Goal: Task Accomplishment & Management: Complete application form

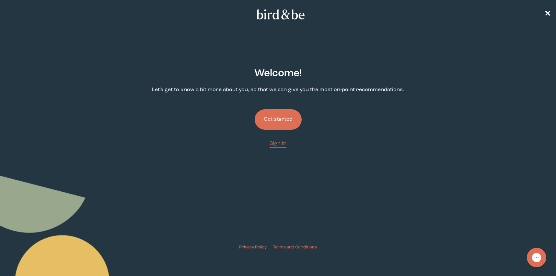
click at [288, 120] on button "Get started" at bounding box center [278, 119] width 47 height 20
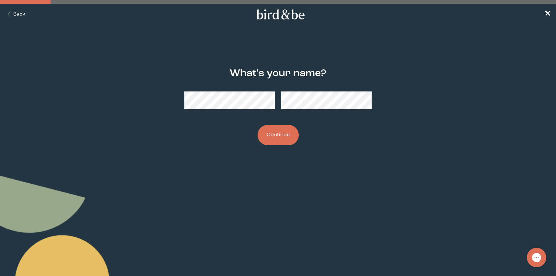
click at [264, 116] on div "What's your name? Continue" at bounding box center [278, 107] width 268 height 98
click at [279, 135] on button "Continue" at bounding box center [278, 135] width 41 height 20
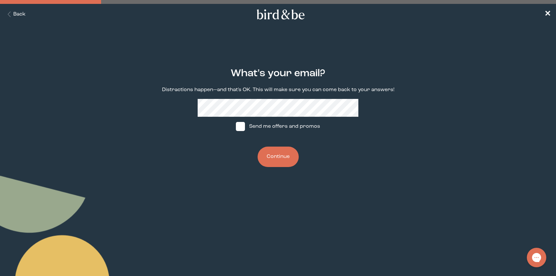
click at [277, 154] on button "Continue" at bounding box center [278, 157] width 41 height 20
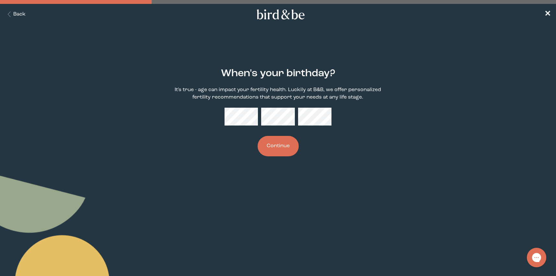
click at [265, 142] on button "Continue" at bounding box center [278, 146] width 41 height 20
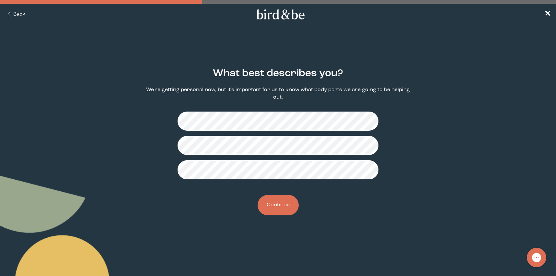
click at [279, 204] on button "Continue" at bounding box center [278, 205] width 41 height 20
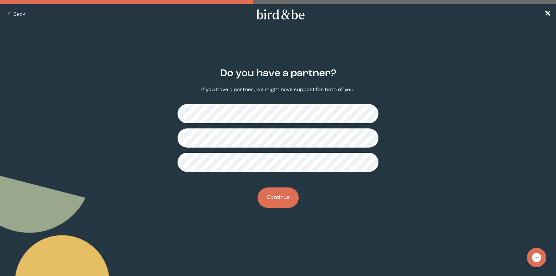
click at [289, 202] on button "Continue" at bounding box center [278, 197] width 41 height 20
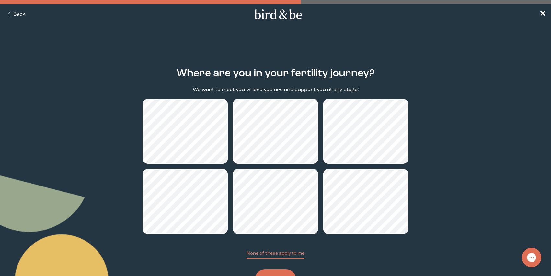
click at [281, 272] on button "Continue" at bounding box center [275, 279] width 41 height 20
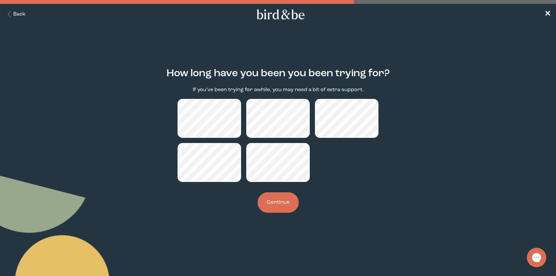
click at [285, 203] on button "Continue" at bounding box center [278, 202] width 41 height 20
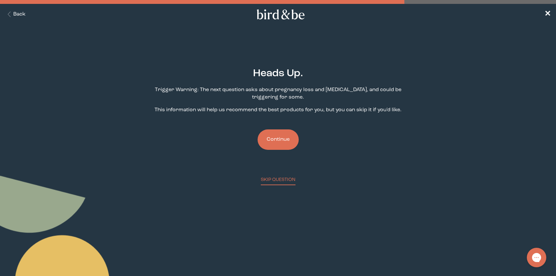
click at [281, 145] on button "Continue" at bounding box center [278, 139] width 41 height 20
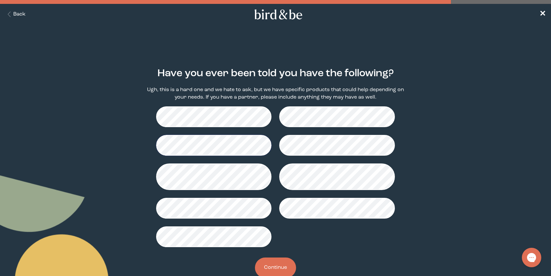
click at [270, 265] on button "Continue" at bounding box center [275, 267] width 41 height 20
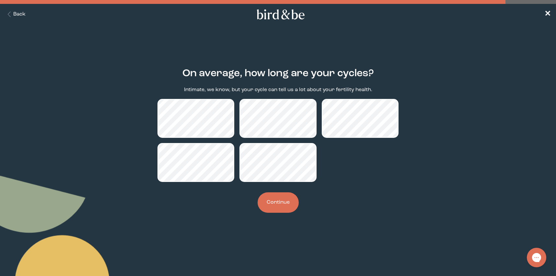
click at [278, 204] on button "Continue" at bounding box center [278, 202] width 41 height 20
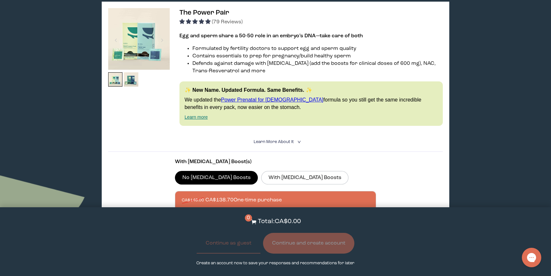
scroll to position [132, 0]
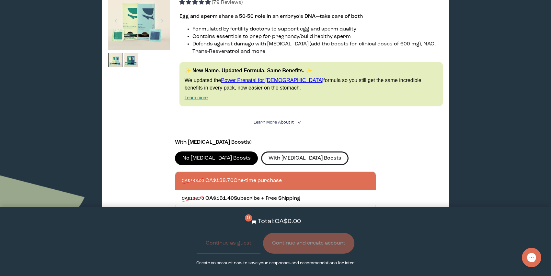
click at [278, 159] on label "With [MEDICAL_DATA] Boosts" at bounding box center [305, 158] width 88 height 14
click at [0, 0] on input "With [MEDICAL_DATA] Boosts" at bounding box center [0, 0] width 0 height 0
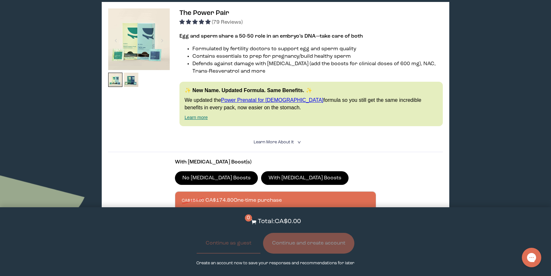
scroll to position [104, 0]
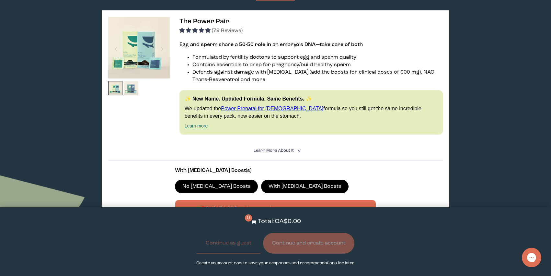
click at [127, 93] on img at bounding box center [131, 88] width 15 height 15
click at [128, 66] on img at bounding box center [139, 48] width 62 height 62
click at [269, 150] on span "Learn More About it" at bounding box center [274, 150] width 40 height 4
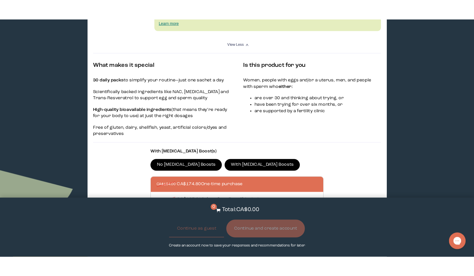
scroll to position [245, 0]
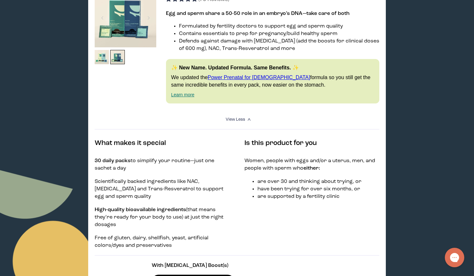
scroll to position [51, 0]
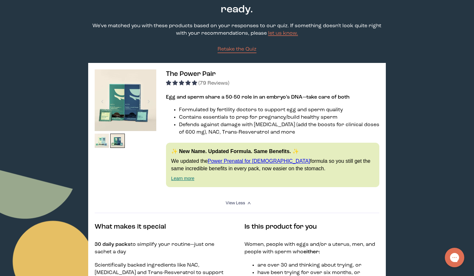
click at [97, 143] on img at bounding box center [102, 141] width 15 height 15
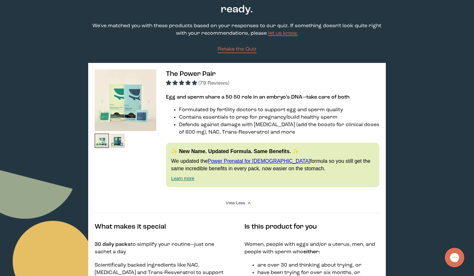
click at [122, 108] on img at bounding box center [126, 100] width 62 height 62
click at [124, 139] on img at bounding box center [117, 141] width 15 height 15
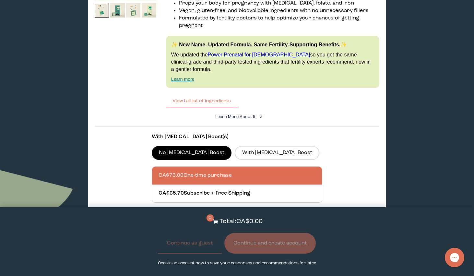
scroll to position [1796, 0]
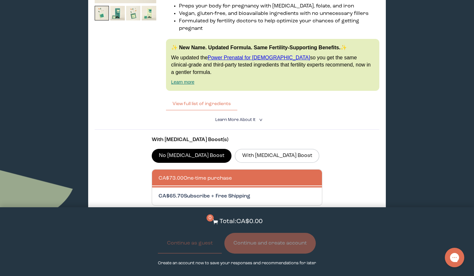
click at [267, 187] on div at bounding box center [244, 196] width 170 height 18
click at [159, 192] on input "CA$65.70 Subscribe + Free Shipping" at bounding box center [158, 192] width 0 height 0
radio input "true"
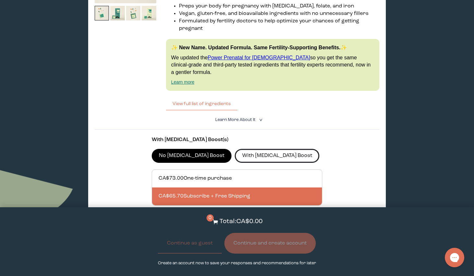
click at [254, 149] on label "With [MEDICAL_DATA] Boost" at bounding box center [277, 156] width 85 height 14
click at [0, 0] on input "With [MEDICAL_DATA] Boost" at bounding box center [0, 0] width 0 height 0
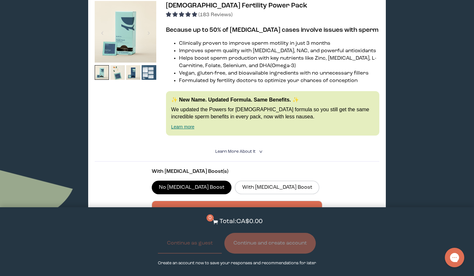
scroll to position [1469, 0]
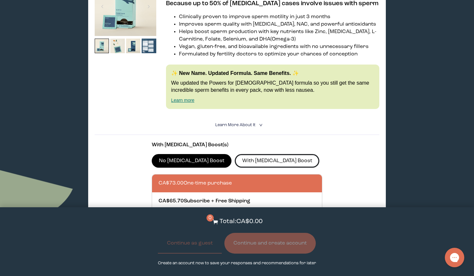
click at [236, 154] on label "With [MEDICAL_DATA] Boost" at bounding box center [277, 161] width 85 height 14
click at [0, 0] on input "With [MEDICAL_DATA] Boost" at bounding box center [0, 0] width 0 height 0
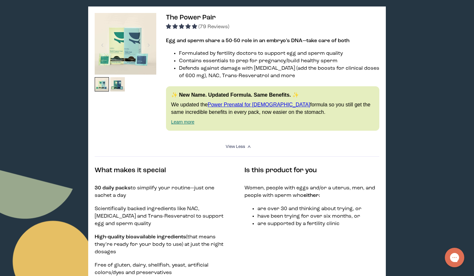
scroll to position [99, 0]
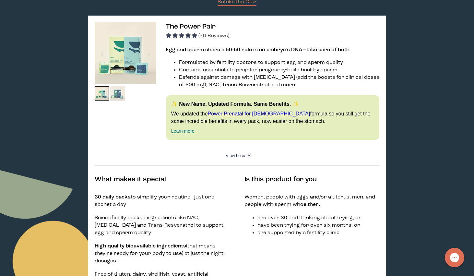
click at [115, 94] on img at bounding box center [117, 93] width 15 height 15
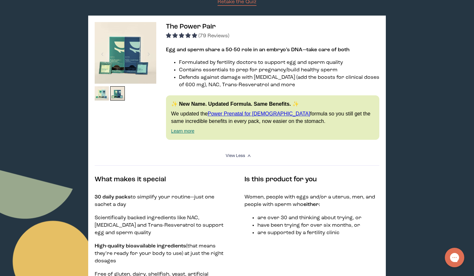
click at [124, 63] on img at bounding box center [126, 53] width 62 height 62
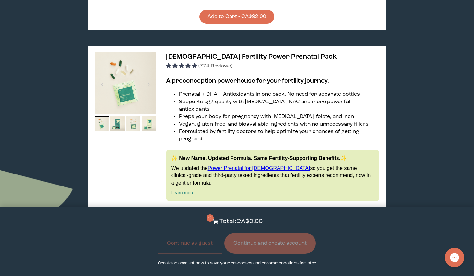
scroll to position [1671, 0]
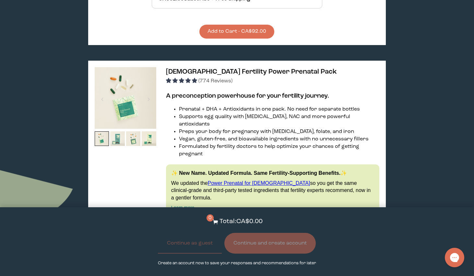
click at [118, 131] on img at bounding box center [117, 138] width 15 height 15
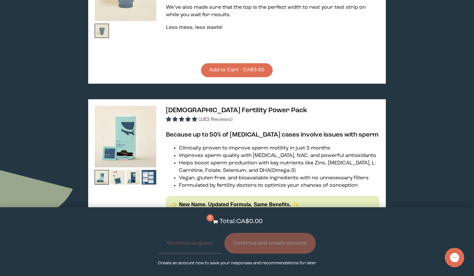
scroll to position [1344, 0]
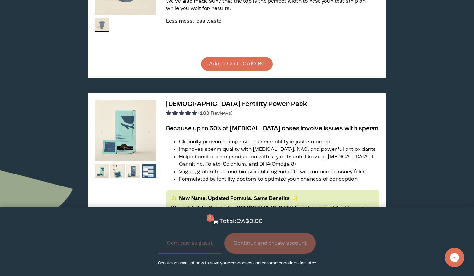
click at [134, 164] on img at bounding box center [133, 171] width 15 height 15
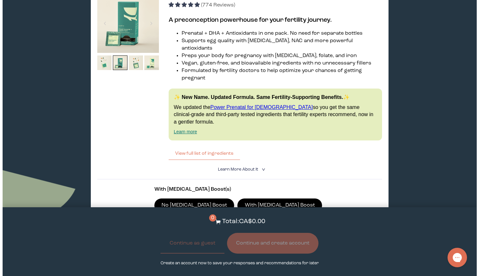
scroll to position [1756, 0]
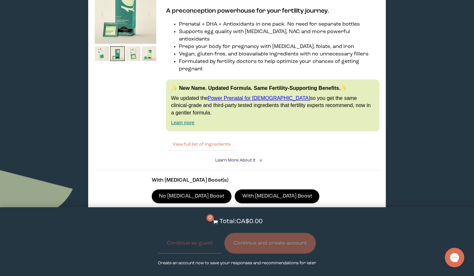
click at [224, 138] on button "View full list of ingredients" at bounding box center [201, 144] width 71 height 13
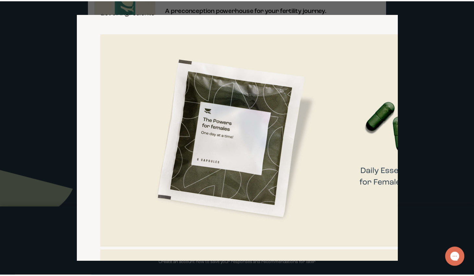
scroll to position [2, 0]
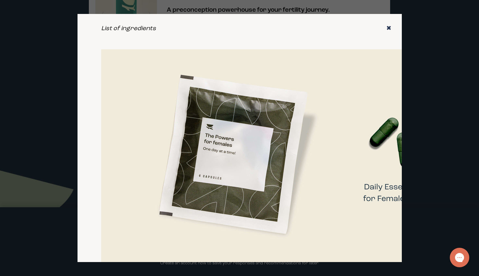
click at [386, 26] on icon "✖" at bounding box center [388, 28] width 5 height 6
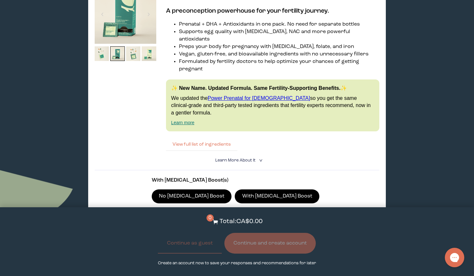
click at [209, 138] on button "View full list of ingredients" at bounding box center [201, 144] width 71 height 13
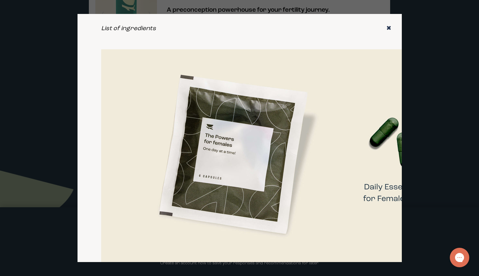
click at [386, 28] on icon "✖" at bounding box center [388, 28] width 5 height 6
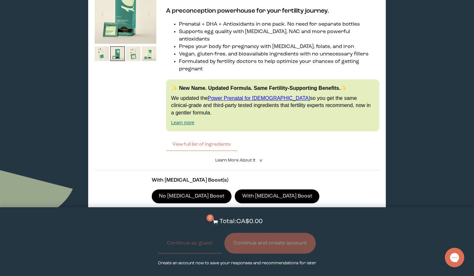
click at [237, 158] on span "Learn More About it" at bounding box center [235, 160] width 40 height 4
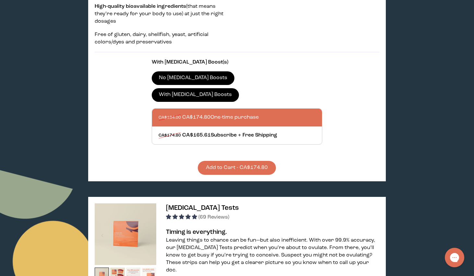
scroll to position [214, 0]
